Goal: Complete application form: Complete application form

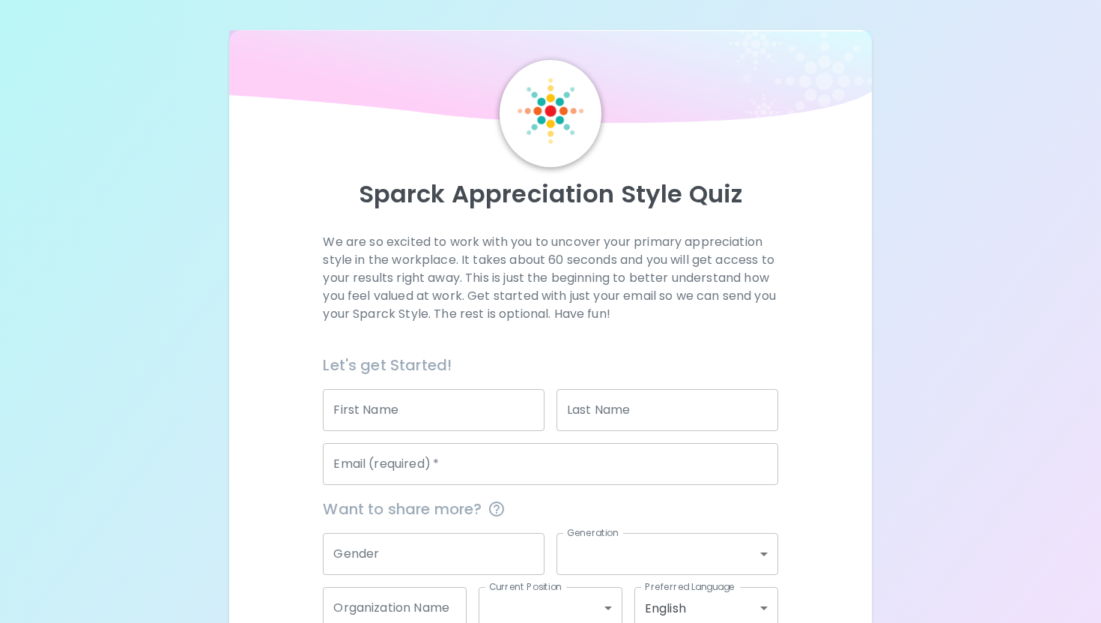
scroll to position [91, 0]
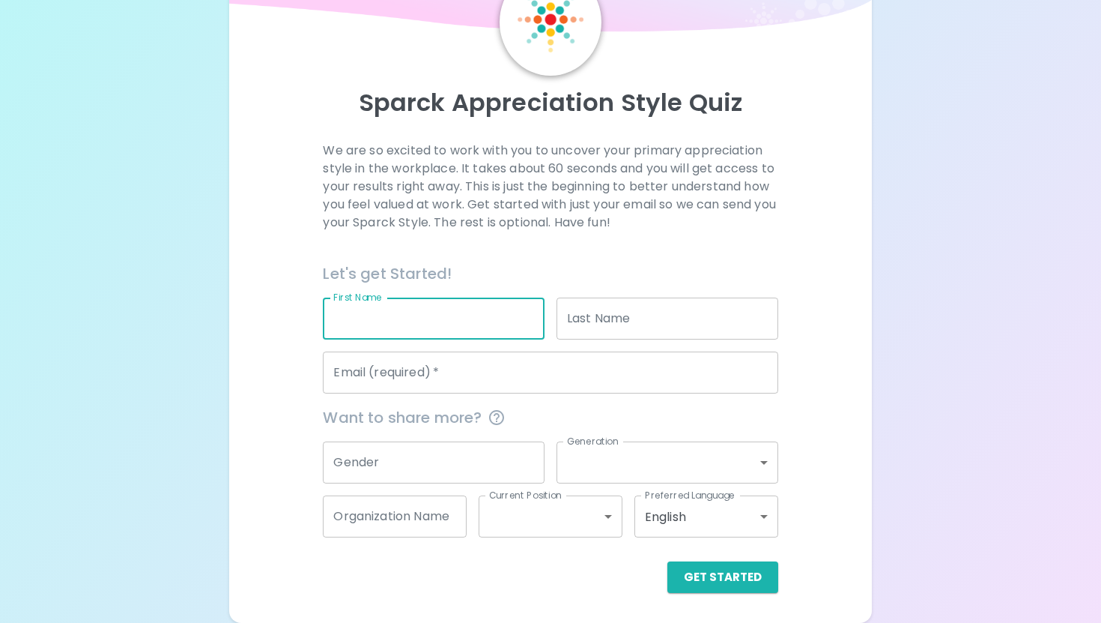
click at [405, 321] on input "First Name" at bounding box center [434, 318] width 222 height 42
type input "Svenja"
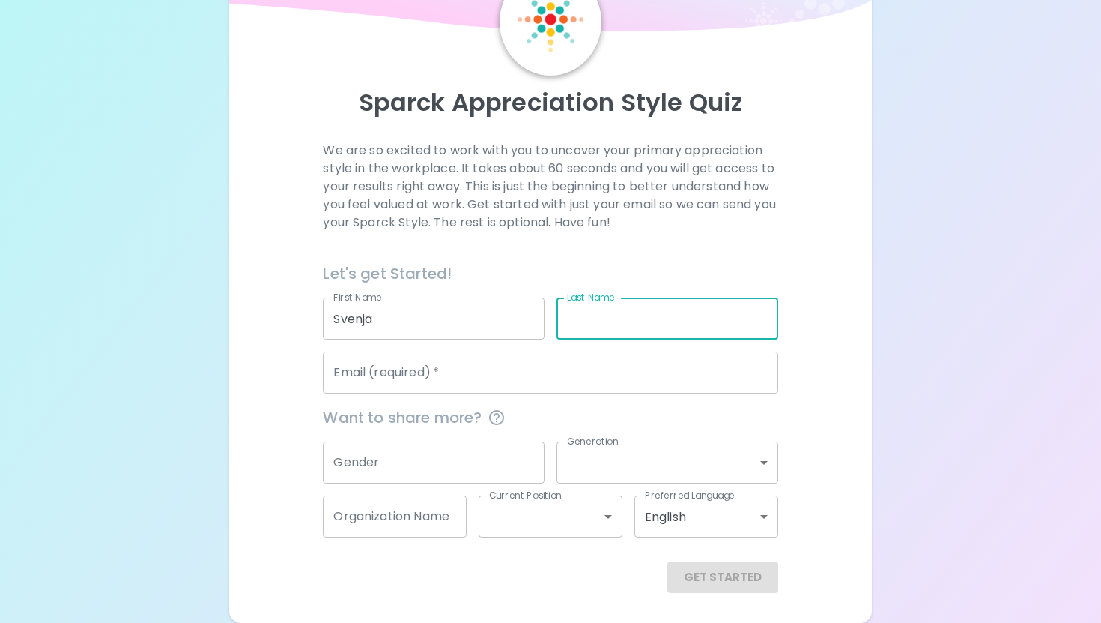
click at [584, 328] on input "Last Name" at bounding box center [668, 318] width 222 height 42
type input "[PERSON_NAME]"
click at [509, 384] on input "Email (required)   *" at bounding box center [550, 372] width 455 height 42
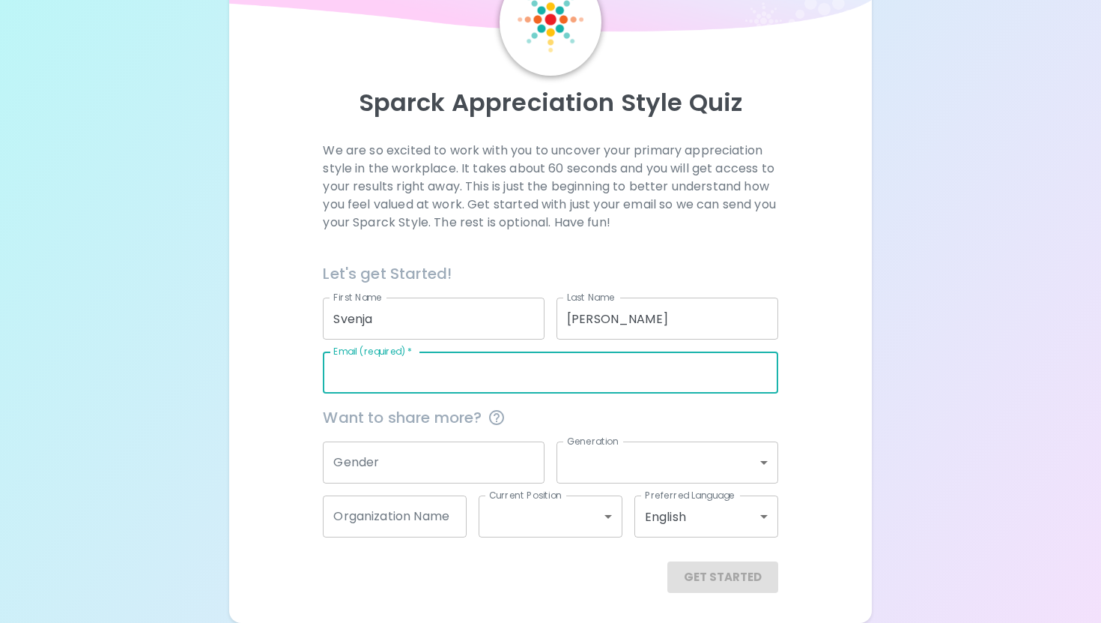
type input "[EMAIL_ADDRESS][DOMAIN_NAME]"
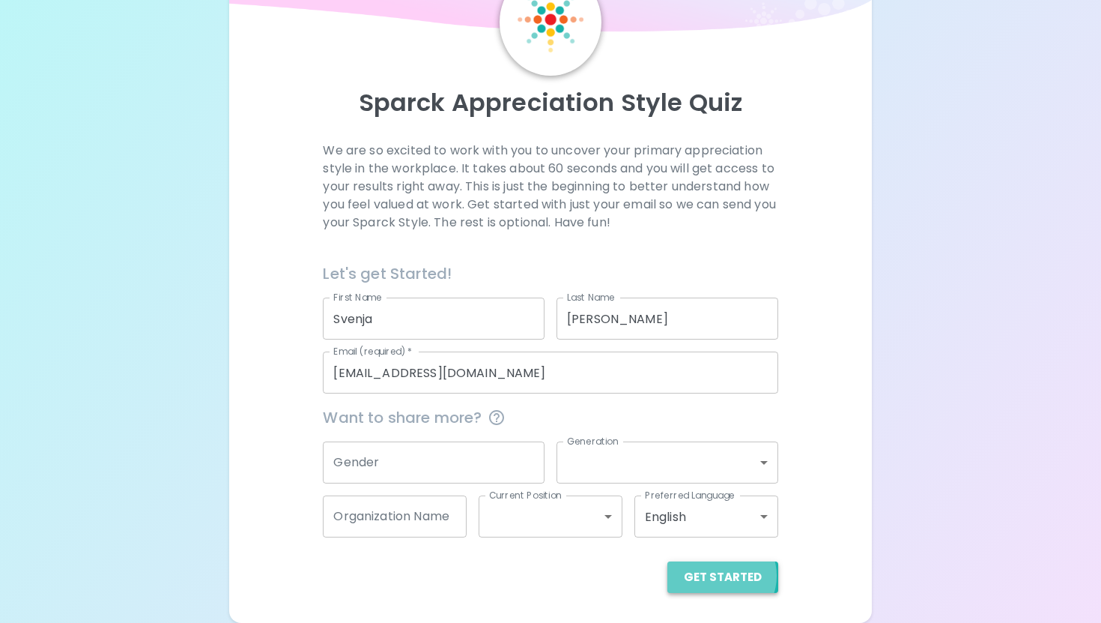
click at [725, 575] on button "Get Started" at bounding box center [723, 576] width 111 height 31
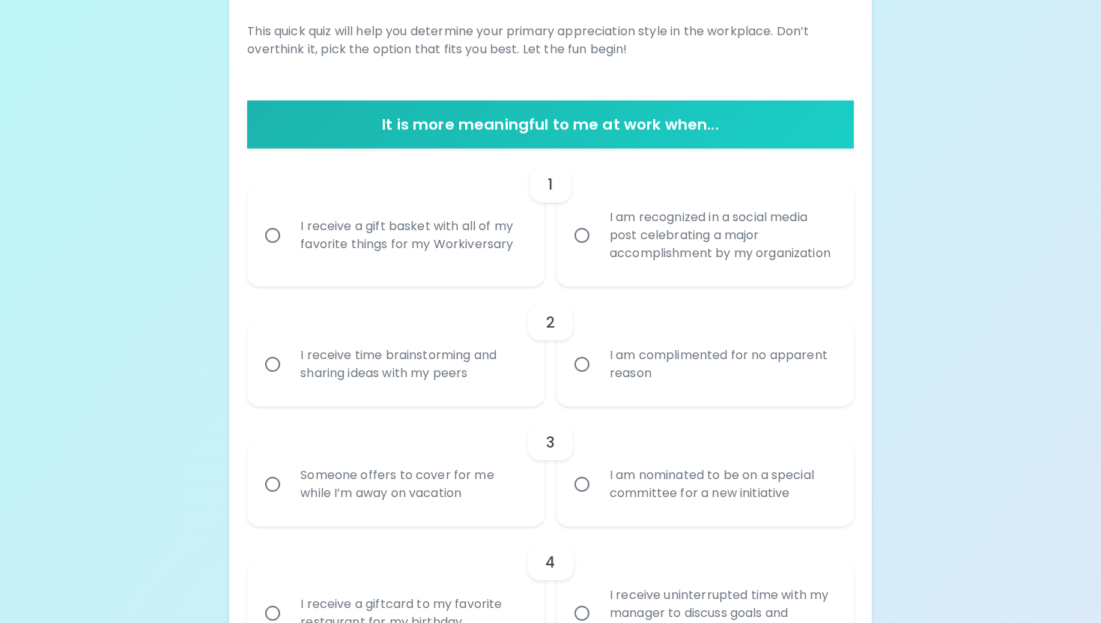
scroll to position [245, 0]
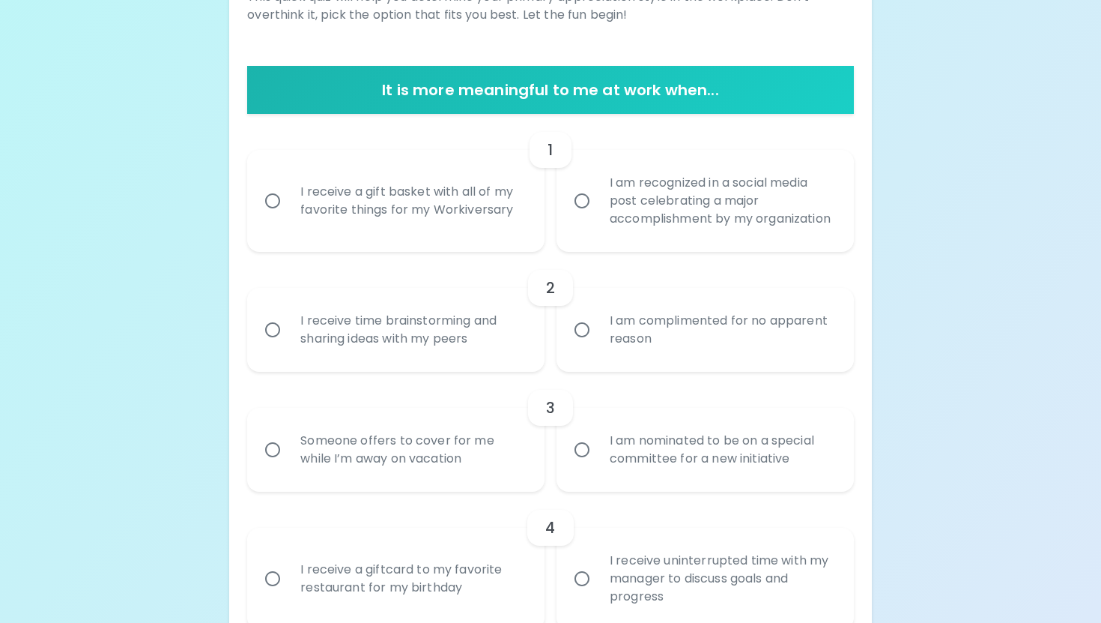
click at [486, 226] on div "I receive a gift basket with all of my favorite things for my Workiversary" at bounding box center [412, 201] width 248 height 72
click at [288, 217] on input "I receive a gift basket with all of my favorite things for my Workiversary" at bounding box center [272, 200] width 31 height 31
radio input "true"
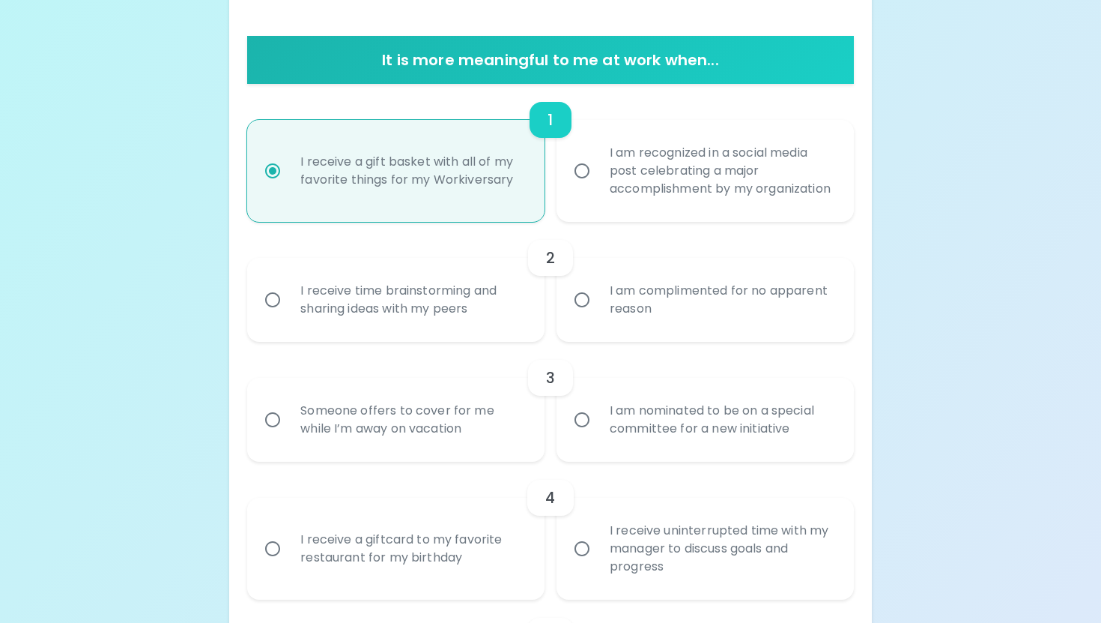
scroll to position [360, 0]
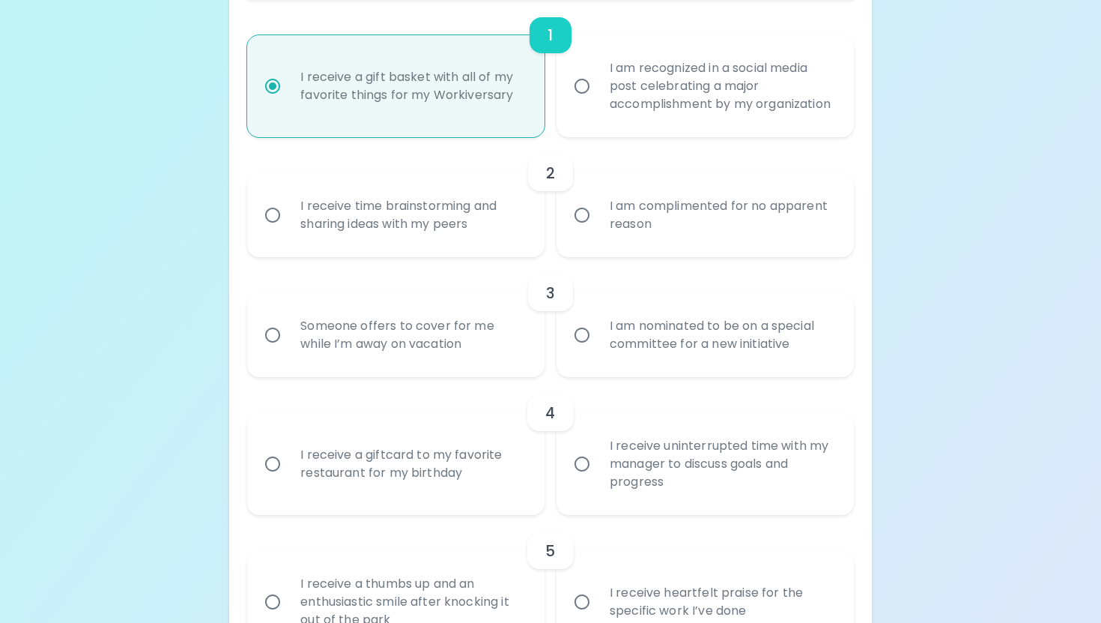
click at [437, 235] on div "I receive time brainstorming and sharing ideas with my peers" at bounding box center [412, 215] width 248 height 72
click at [288, 231] on input "I receive time brainstorming and sharing ideas with my peers" at bounding box center [272, 214] width 31 height 31
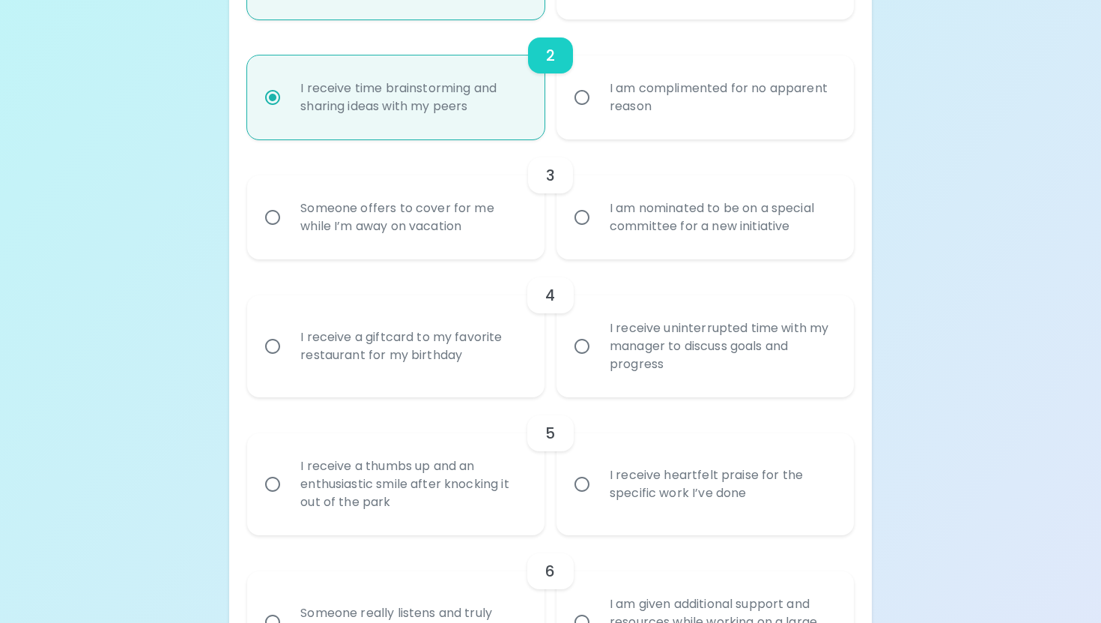
scroll to position [480, 0]
radio input "true"
click at [614, 251] on div "I am nominated to be on a special committee for a new initiative" at bounding box center [722, 215] width 248 height 72
click at [598, 231] on input "I am nominated to be on a special committee for a new initiative" at bounding box center [581, 214] width 31 height 31
radio input "false"
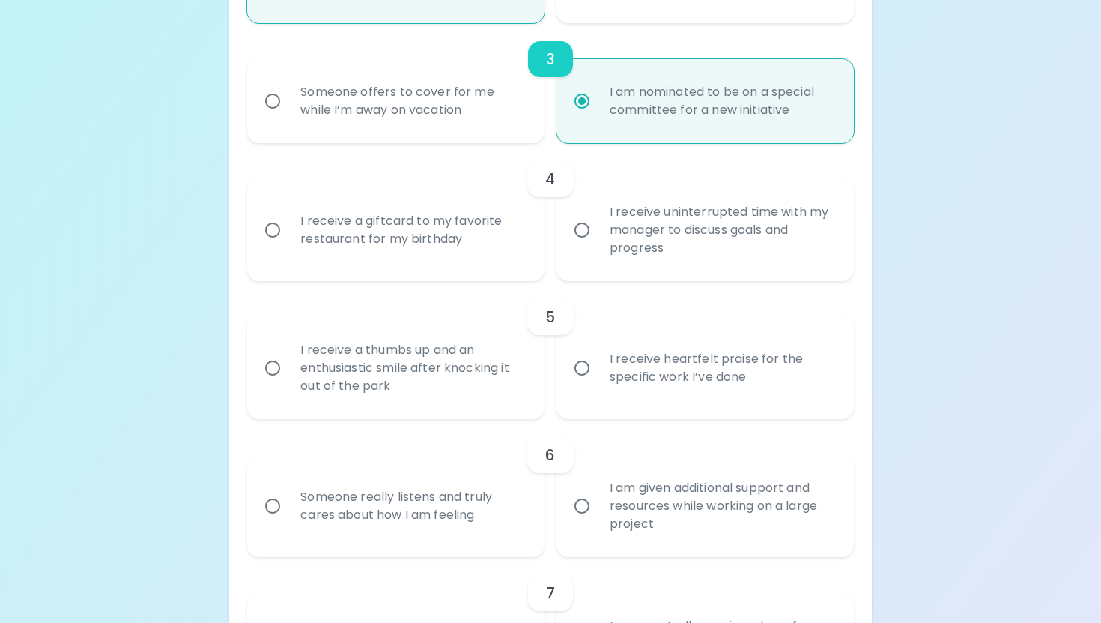
scroll to position [599, 0]
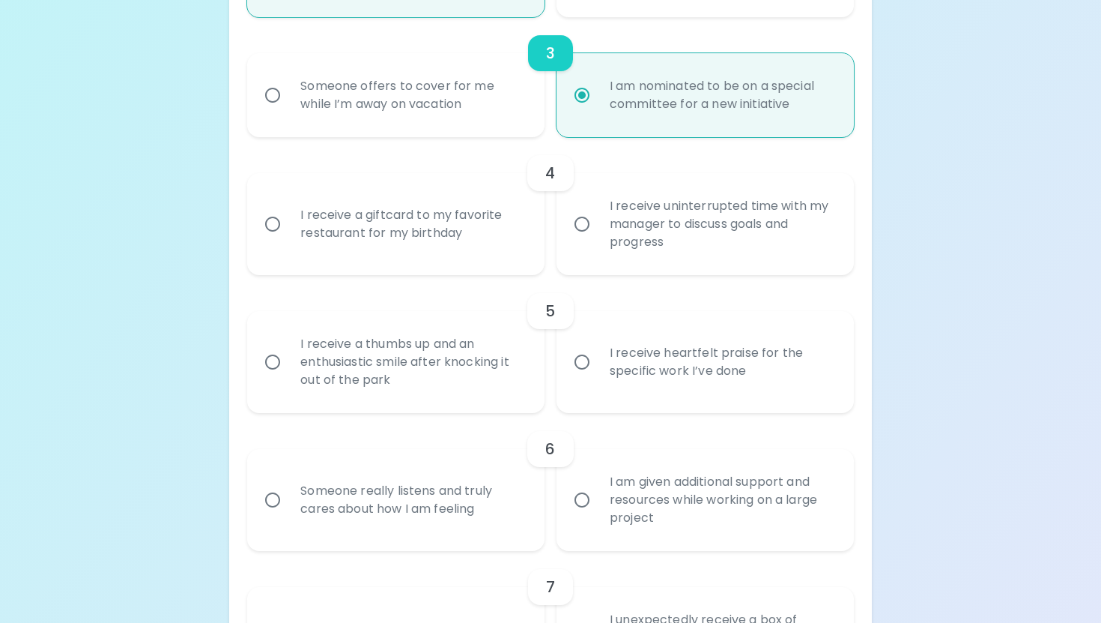
radio input "true"
click at [588, 275] on label "I receive uninterrupted time with my manager to discuss goals and progress" at bounding box center [696, 224] width 297 height 102
click at [588, 240] on input "I receive uninterrupted time with my manager to discuss goals and progress" at bounding box center [581, 223] width 31 height 31
radio input "false"
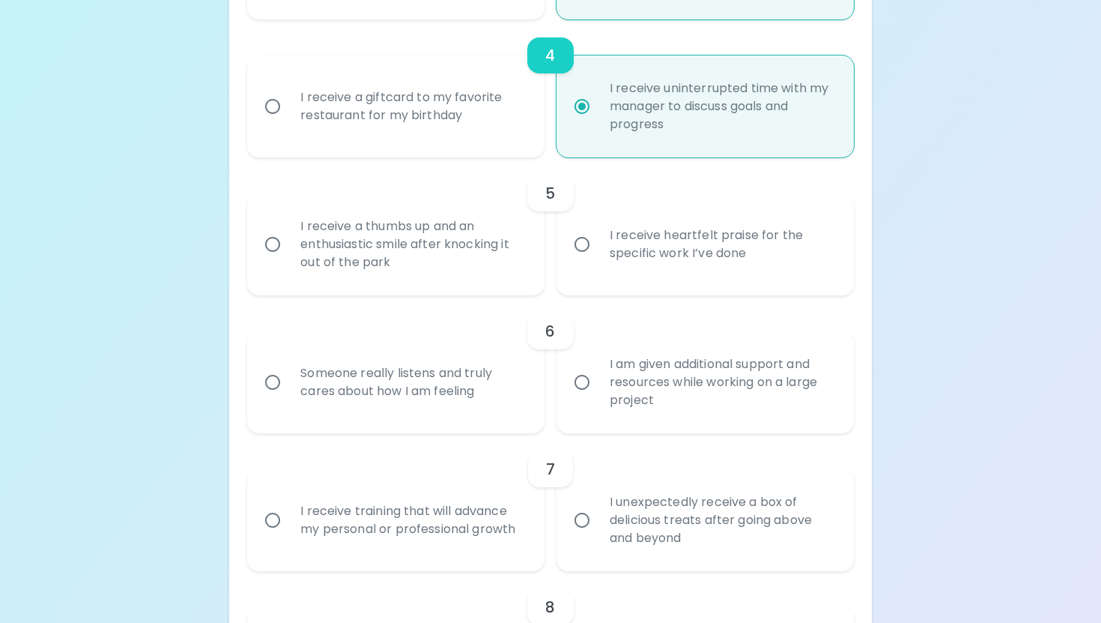
scroll to position [719, 0]
radio input "true"
click at [629, 278] on div "I receive heartfelt praise for the specific work I’ve done" at bounding box center [722, 242] width 248 height 72
click at [598, 258] on input "I receive heartfelt praise for the specific work I’ve done" at bounding box center [581, 241] width 31 height 31
radio input "false"
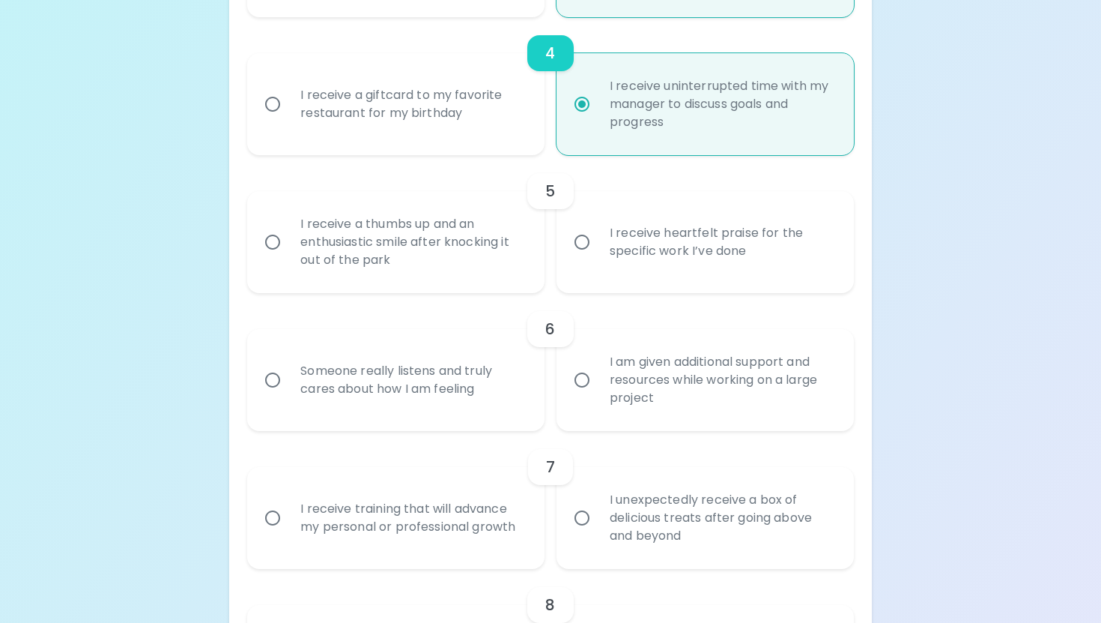
radio input "false"
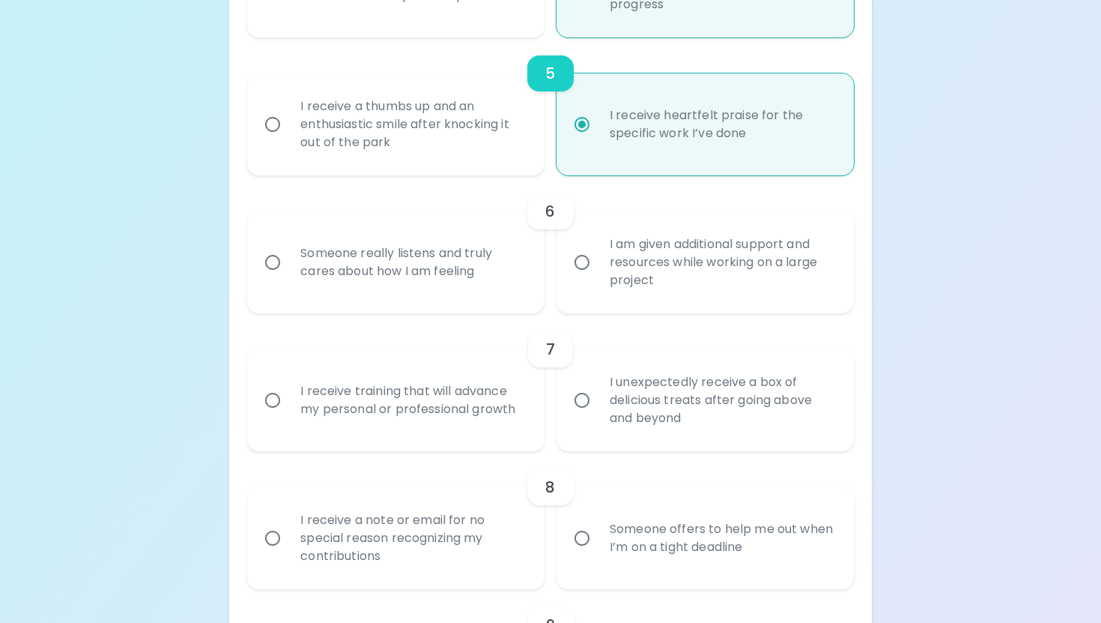
scroll to position [839, 0]
radio input "true"
click at [506, 292] on div "Someone really listens and truly cares about how I am feeling" at bounding box center [412, 260] width 248 height 72
click at [288, 276] on input "Someone really listens and truly cares about how I am feeling" at bounding box center [272, 259] width 31 height 31
radio input "false"
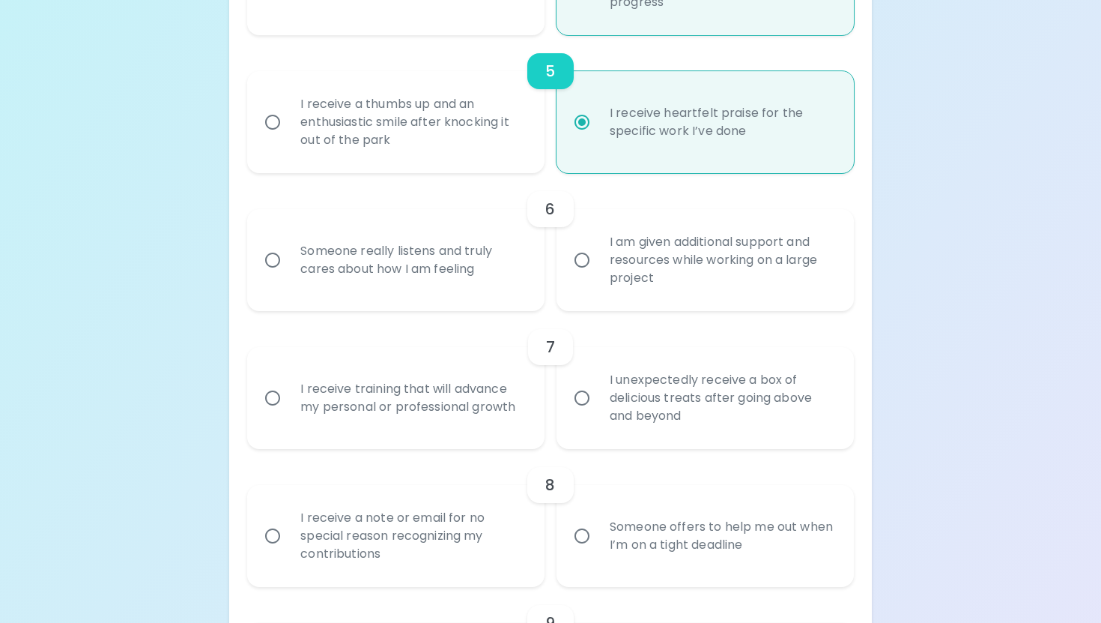
radio input "false"
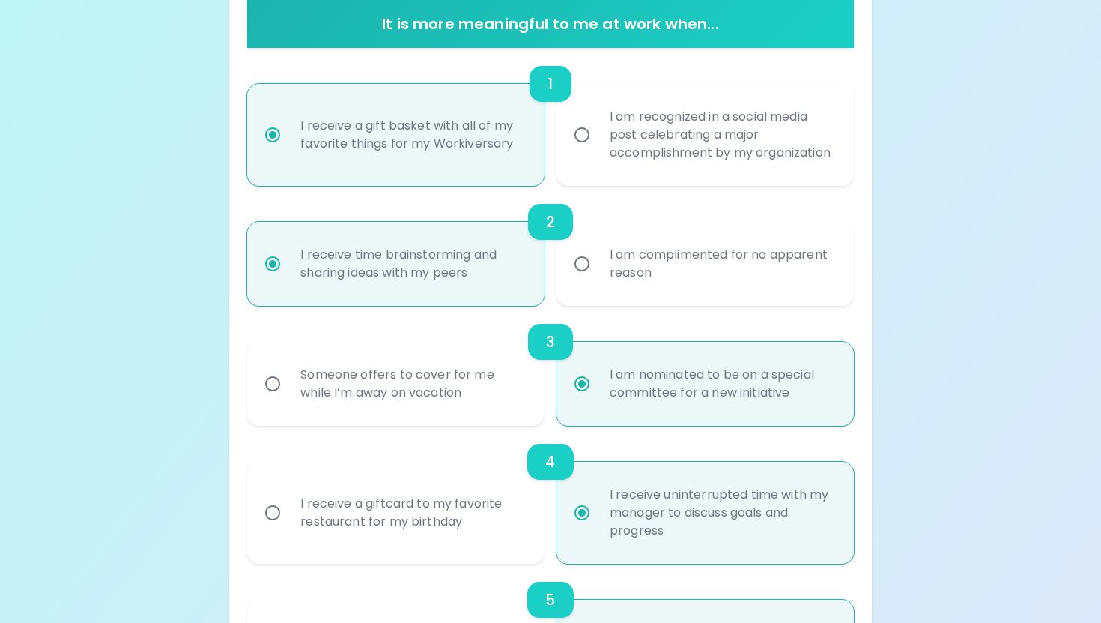
scroll to position [0, 0]
